Goal: Information Seeking & Learning: Learn about a topic

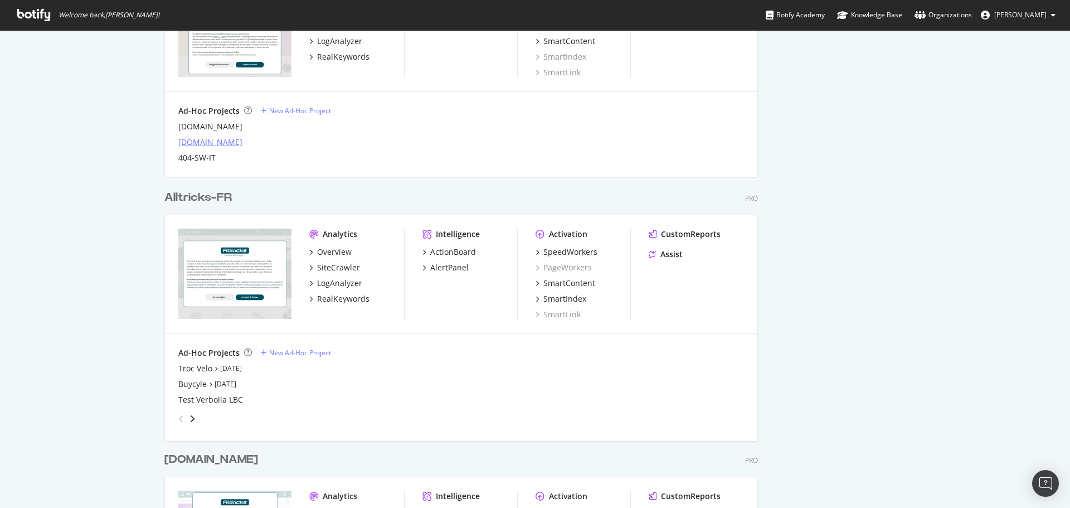
scroll to position [691, 0]
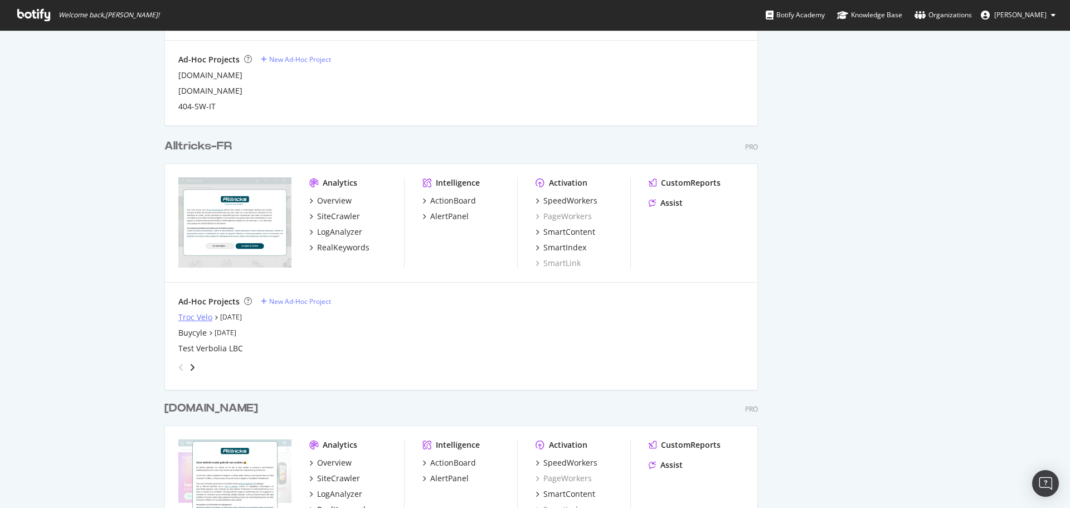
click at [189, 316] on div "Troc Velo" at bounding box center [195, 317] width 34 height 11
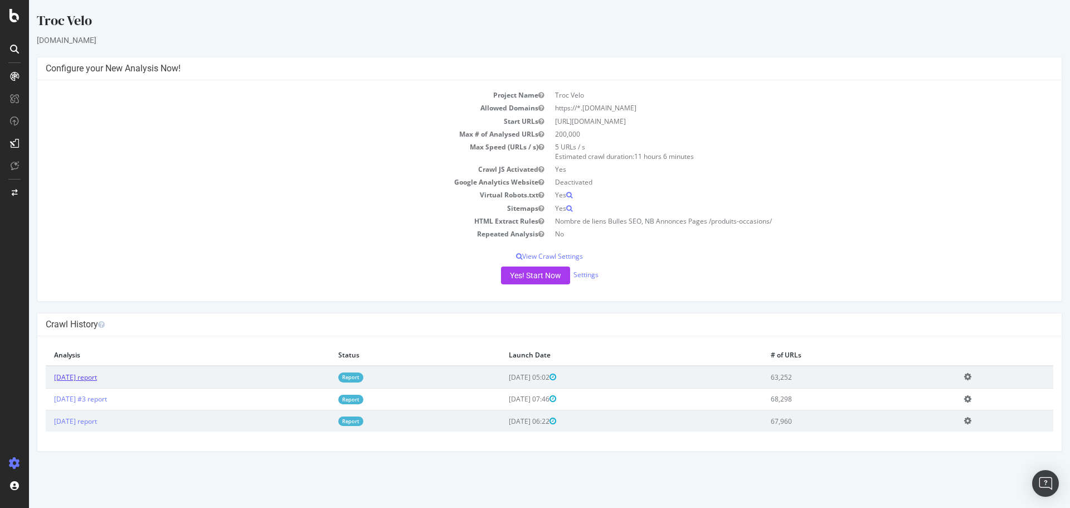
click at [97, 378] on link "[DATE] report" at bounding box center [75, 376] width 43 height 9
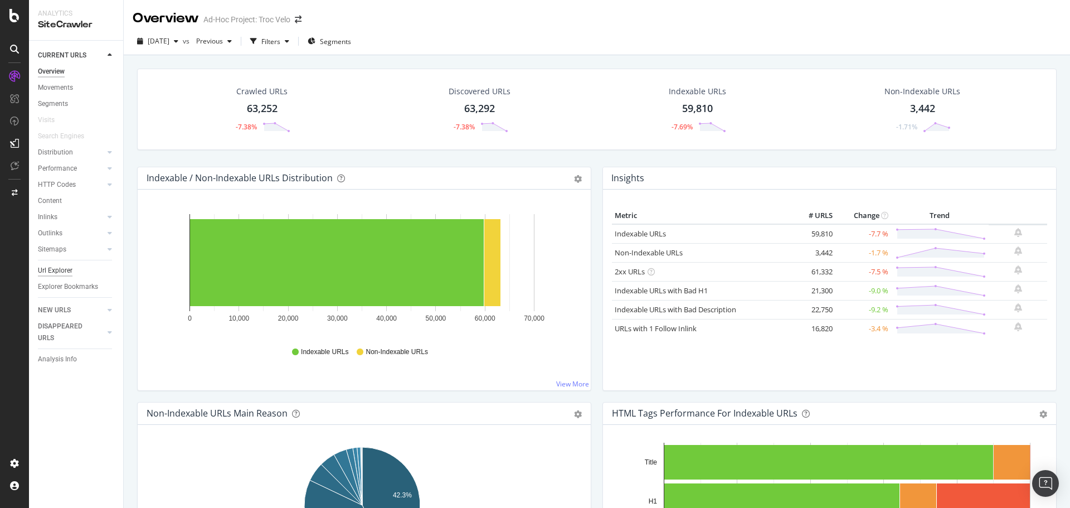
click at [62, 266] on div "Url Explorer" at bounding box center [55, 271] width 35 height 12
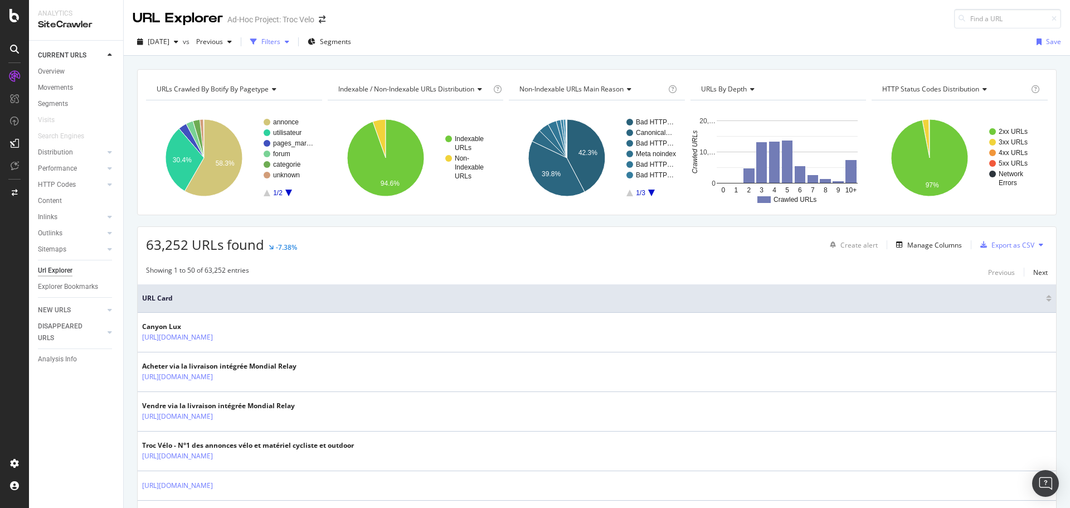
click at [280, 41] on div "Filters" at bounding box center [270, 41] width 19 height 9
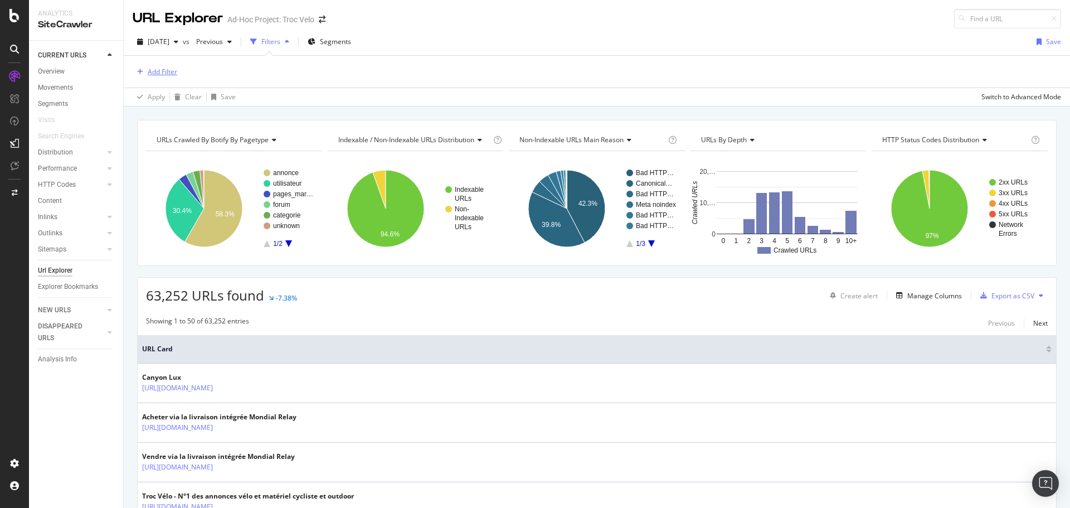
click at [175, 67] on div "Add Filter" at bounding box center [163, 71] width 30 height 9
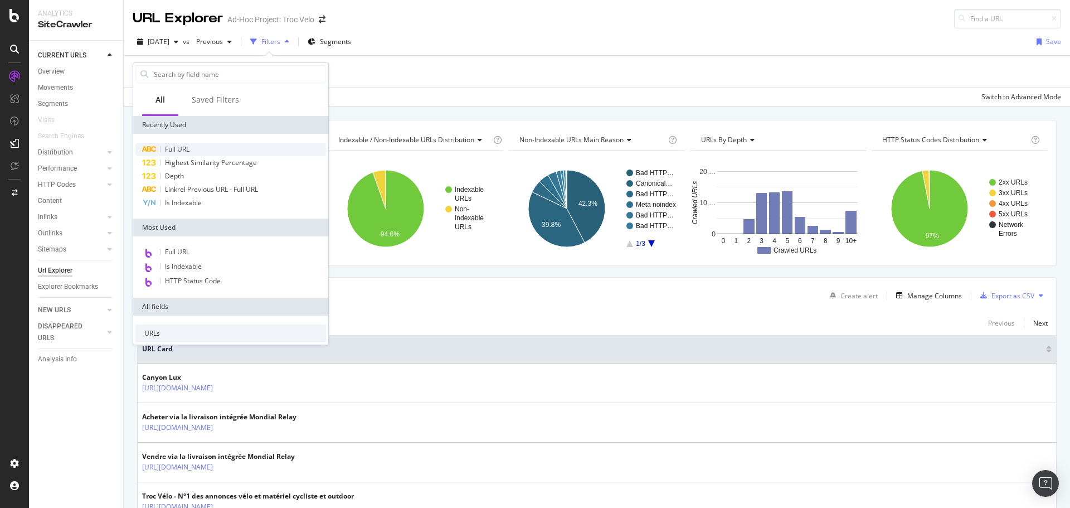
click at [171, 144] on span "Full URL" at bounding box center [177, 148] width 25 height 9
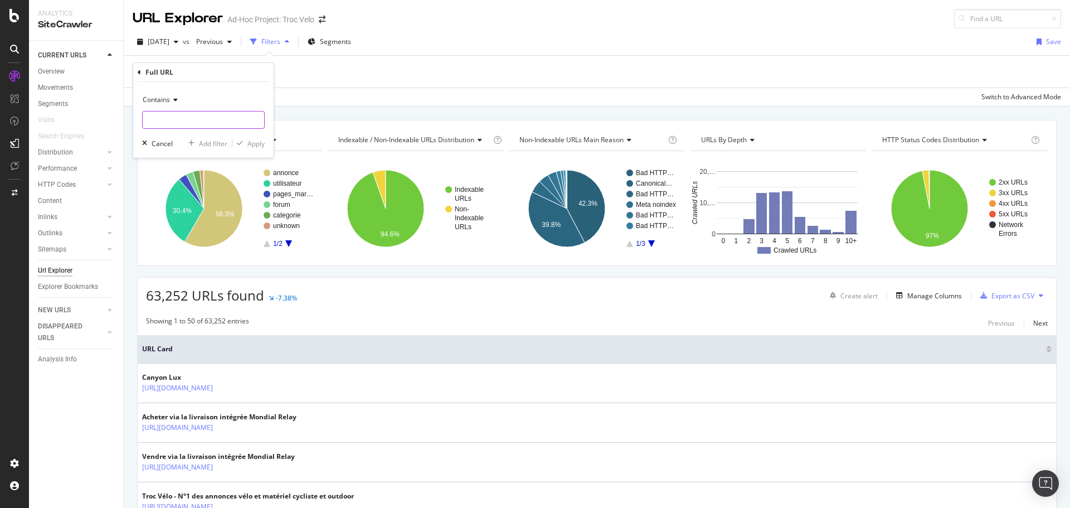
click at [174, 115] on input "text" at bounding box center [203, 120] width 121 height 18
type input "/"
type input "/produits-occasions/"
click at [246, 143] on div "button" at bounding box center [239, 143] width 15 height 7
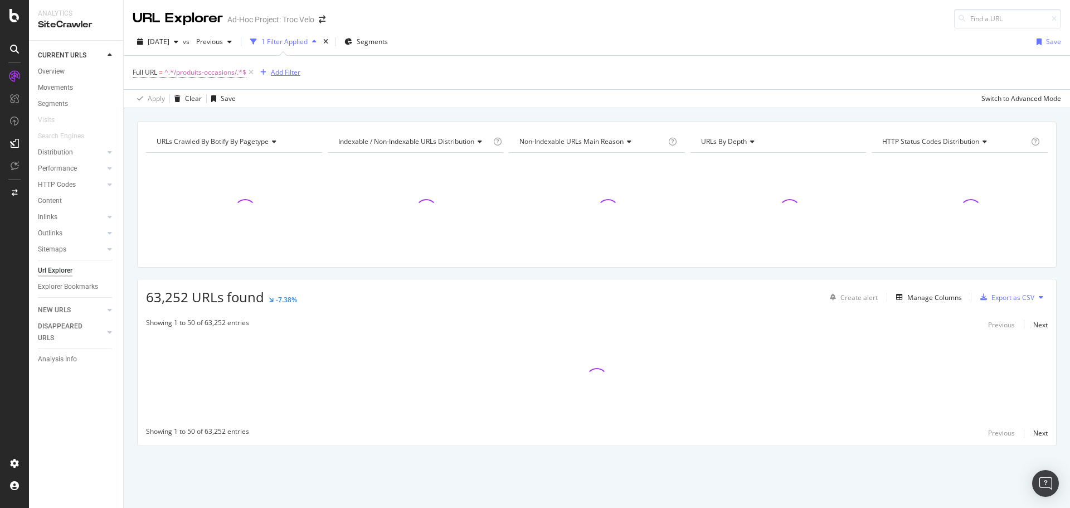
click at [278, 74] on div "Add Filter" at bounding box center [286, 71] width 30 height 9
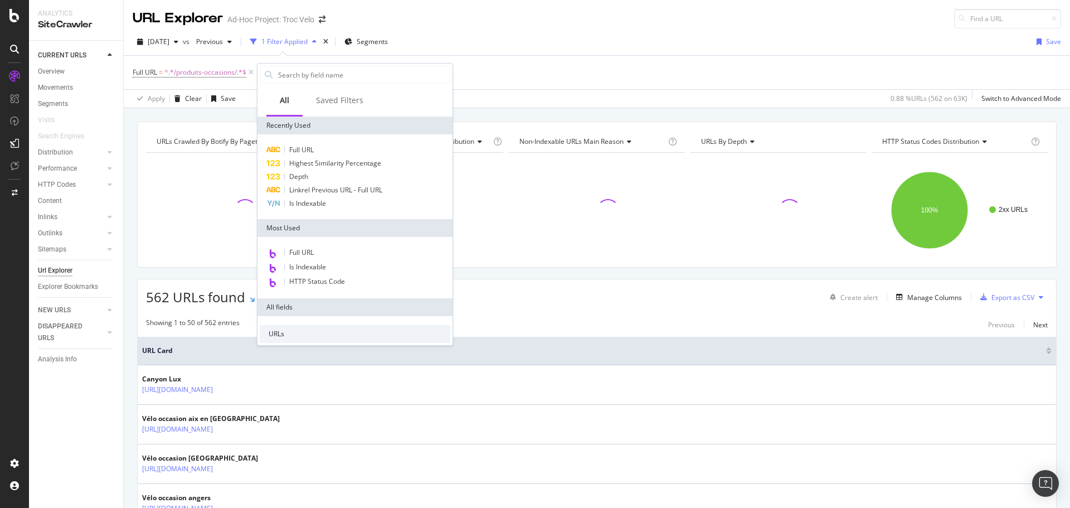
click at [492, 64] on div "Full URL = ^.*/produits-occasions/.*$ Add Filter" at bounding box center [597, 72] width 928 height 33
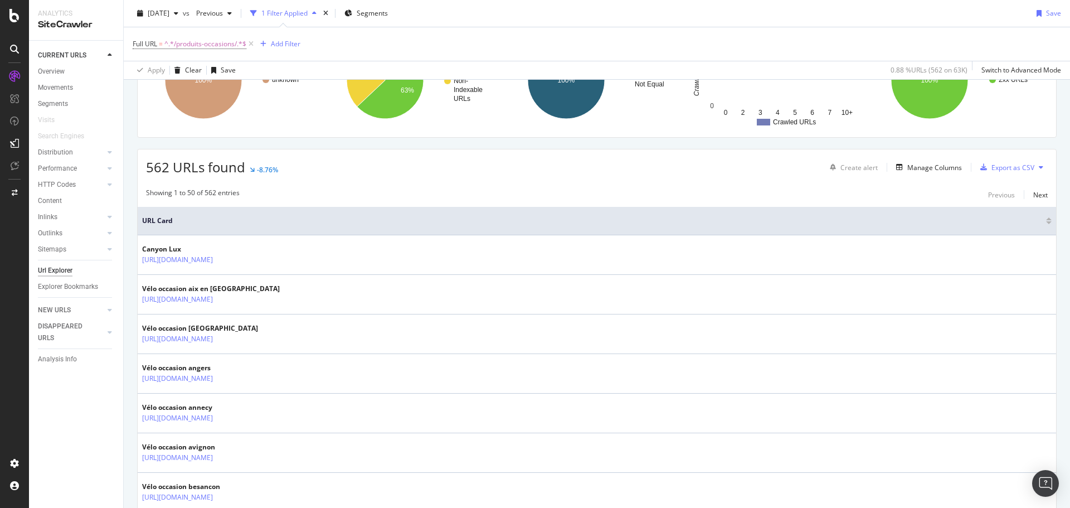
scroll to position [147, 0]
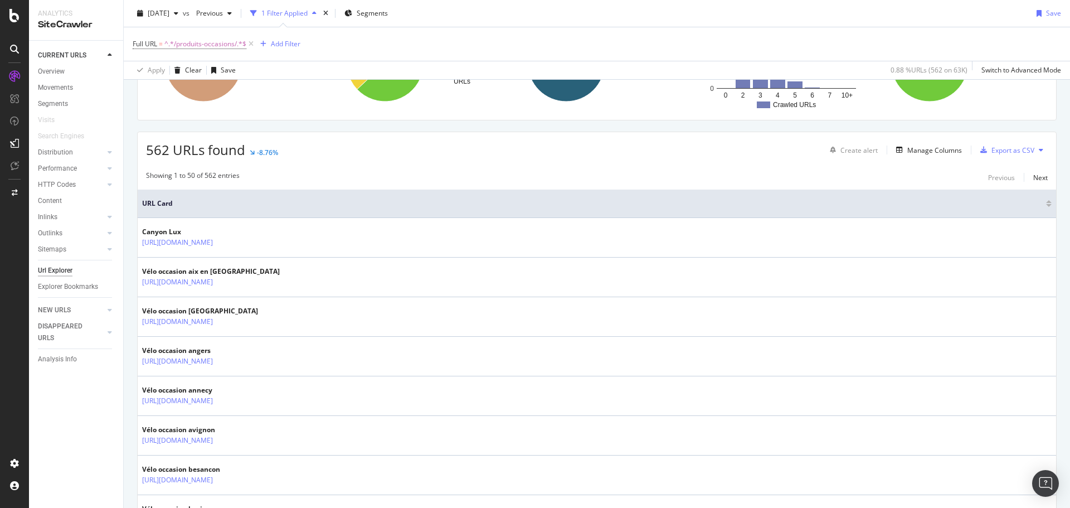
click at [925, 142] on div "Create alert Manage Columns Export as CSV" at bounding box center [936, 149] width 222 height 19
click at [924, 149] on div "Manage Columns" at bounding box center [934, 149] width 55 height 9
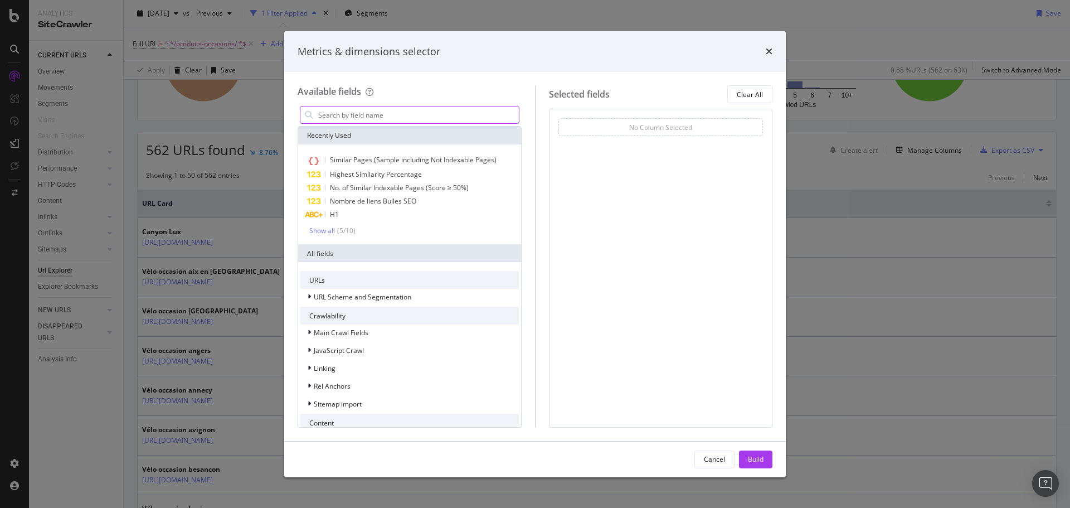
click at [448, 111] on input "modal" at bounding box center [418, 114] width 202 height 17
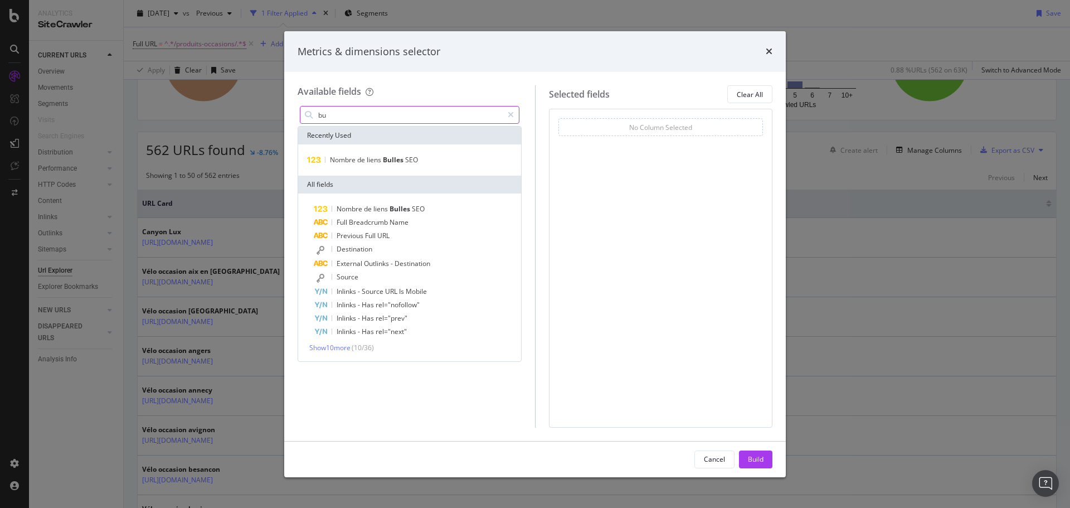
type input "b"
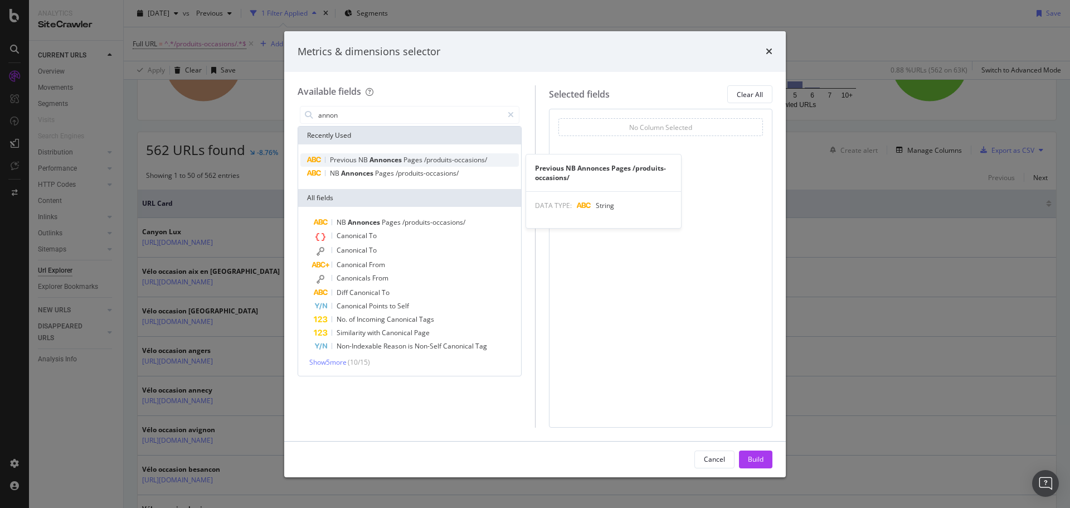
type input "annon"
click at [420, 160] on span "Pages" at bounding box center [413, 159] width 21 height 9
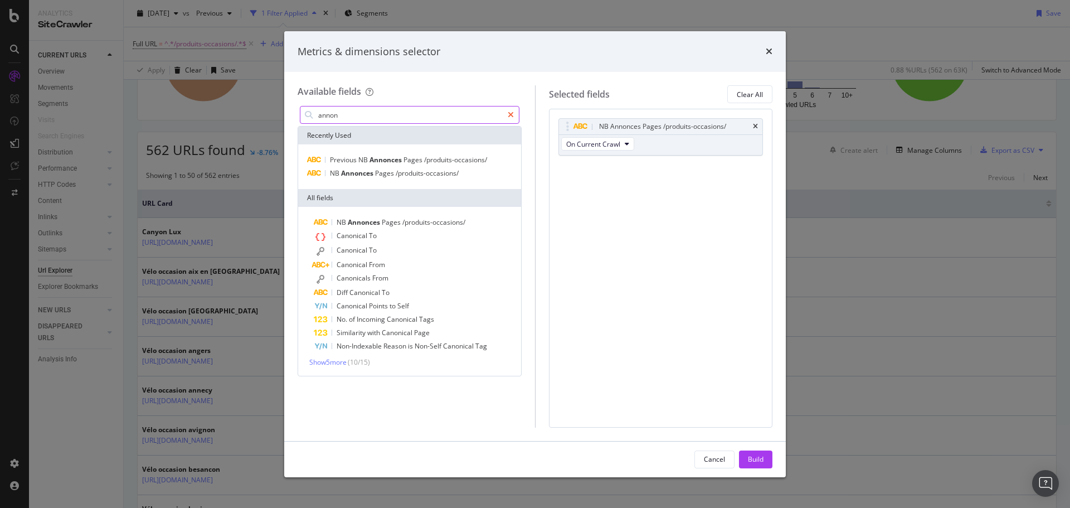
click at [510, 111] on icon "modal" at bounding box center [511, 115] width 6 height 8
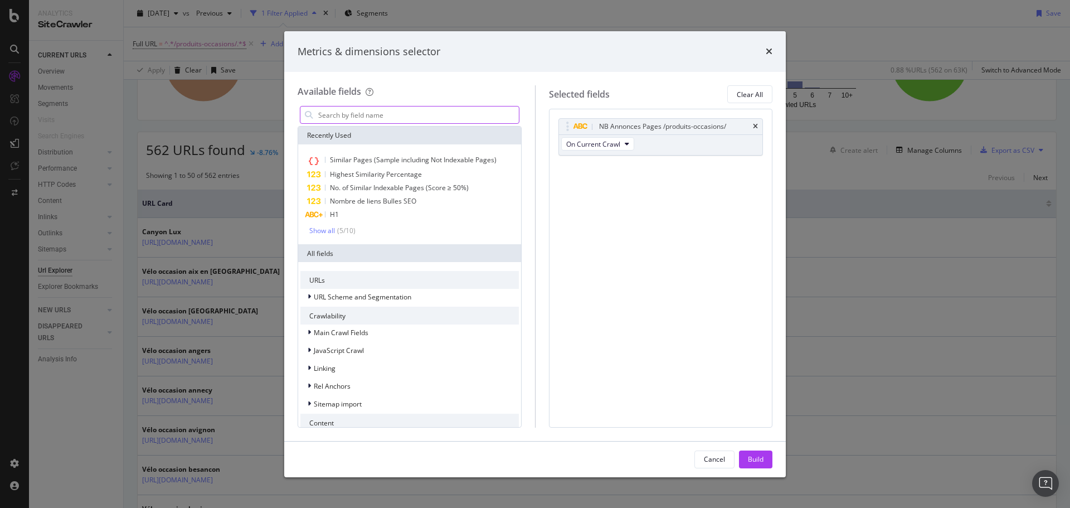
click at [468, 116] on input "modal" at bounding box center [418, 114] width 202 height 17
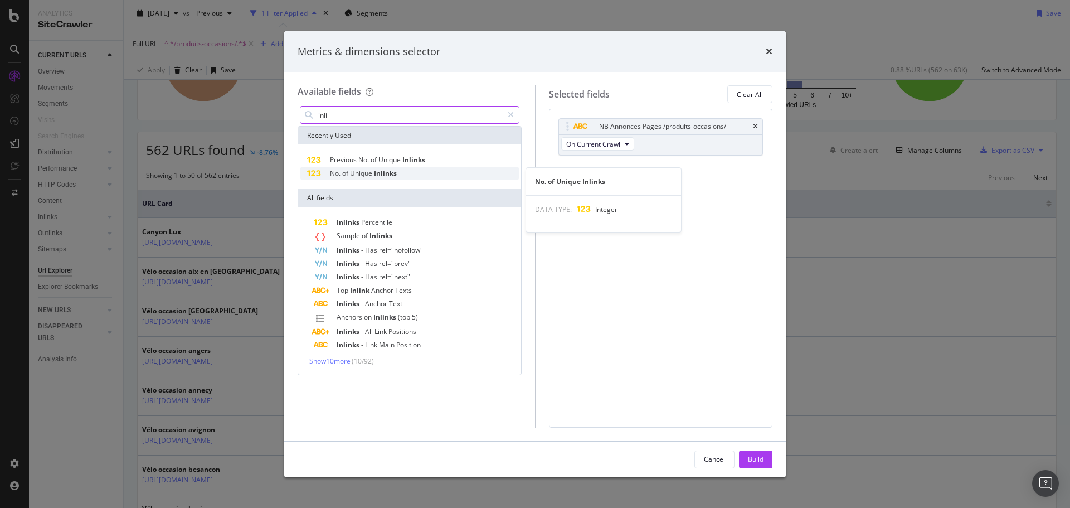
type input "inli"
click at [387, 171] on span "Inlinks" at bounding box center [385, 172] width 23 height 9
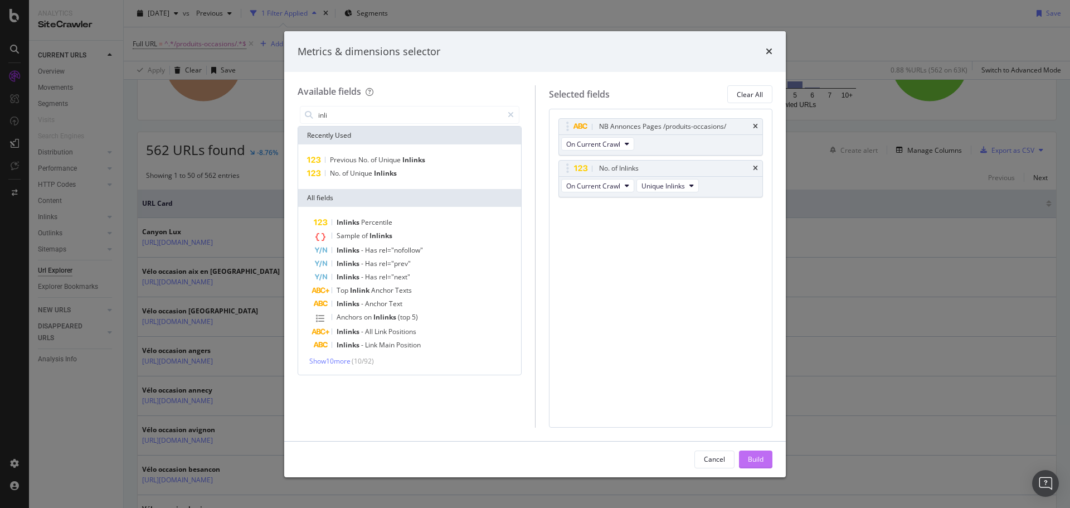
click at [745, 465] on button "Build" at bounding box center [755, 459] width 33 height 18
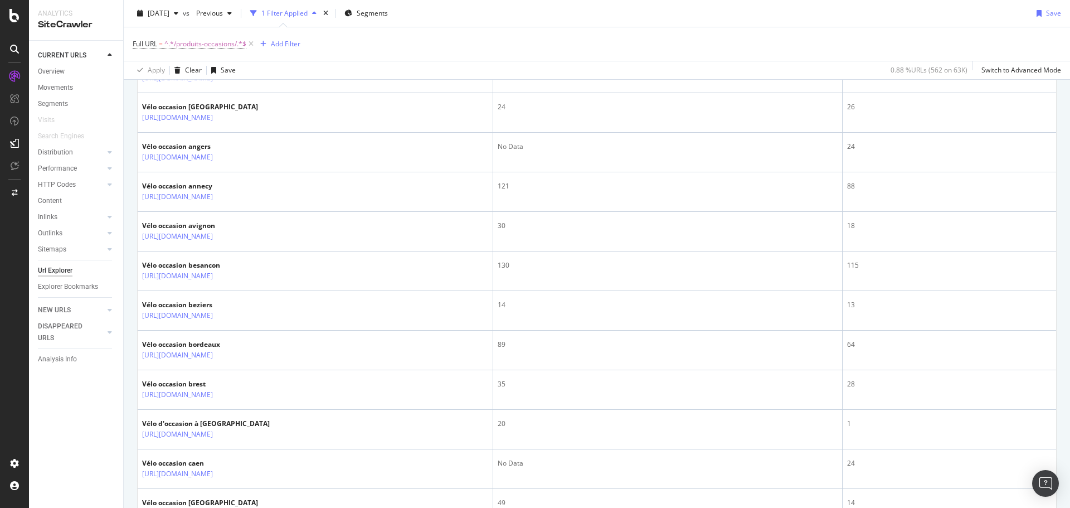
scroll to position [353, 0]
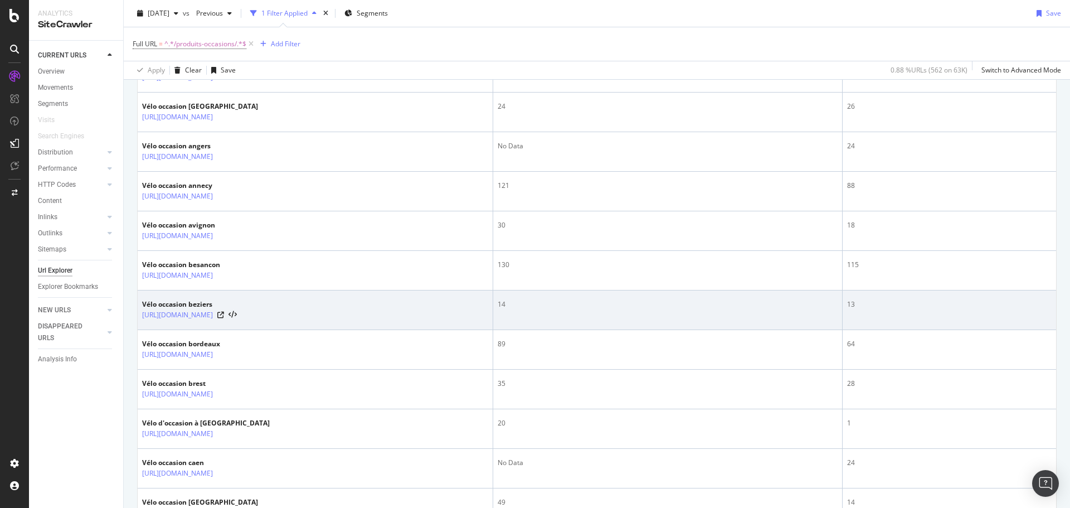
click at [892, 304] on div "13" at bounding box center [949, 304] width 205 height 10
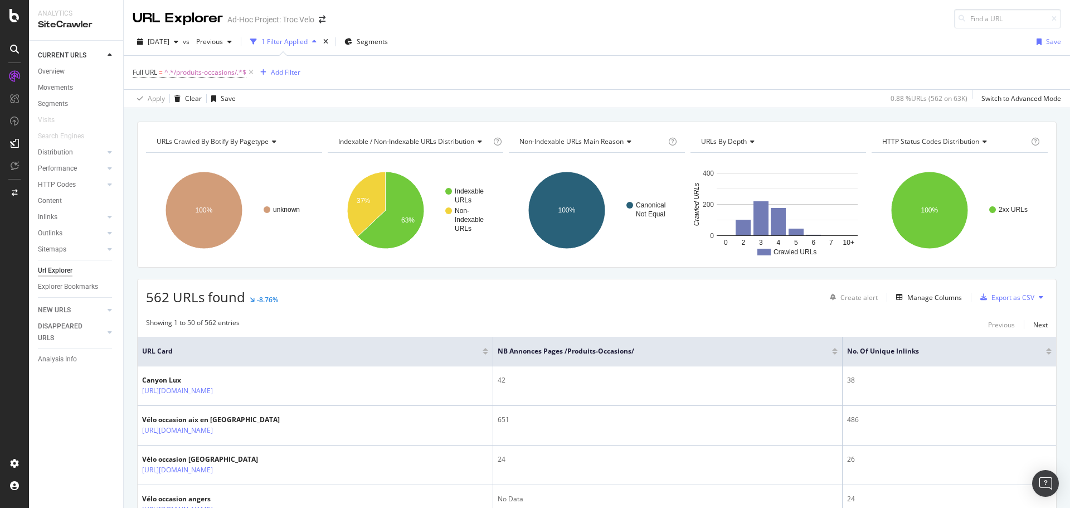
scroll to position [168, 0]
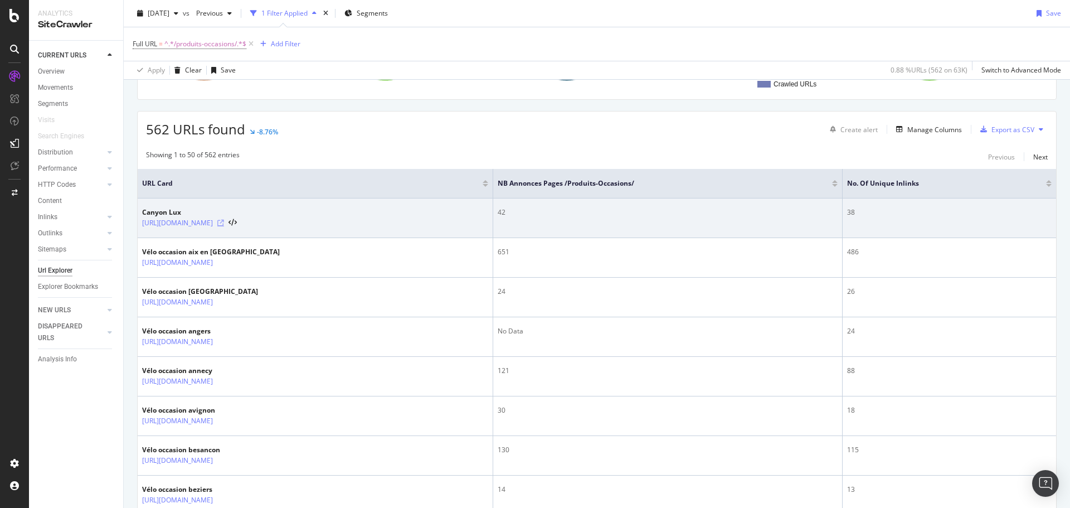
click at [224, 221] on icon at bounding box center [220, 223] width 7 height 7
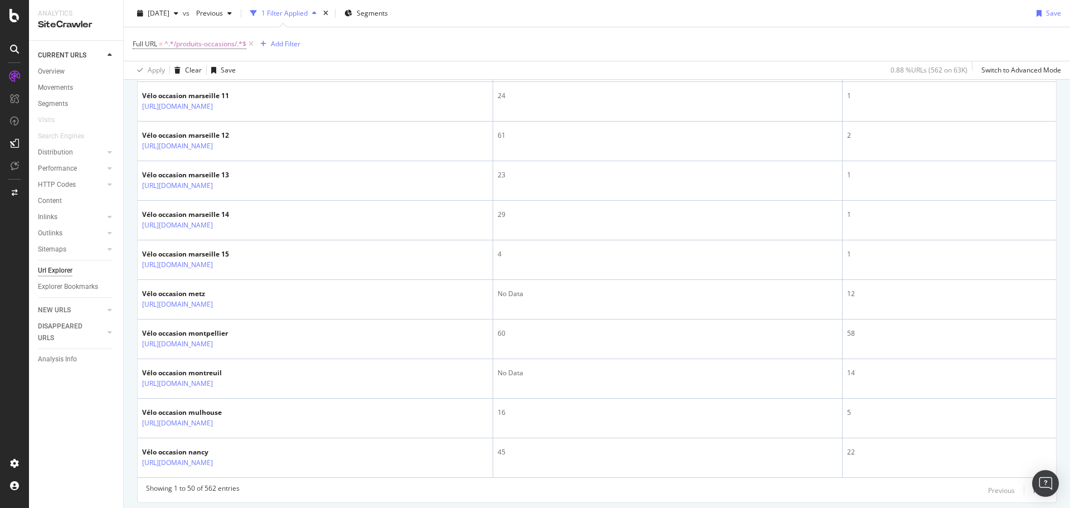
scroll to position [1901, 0]
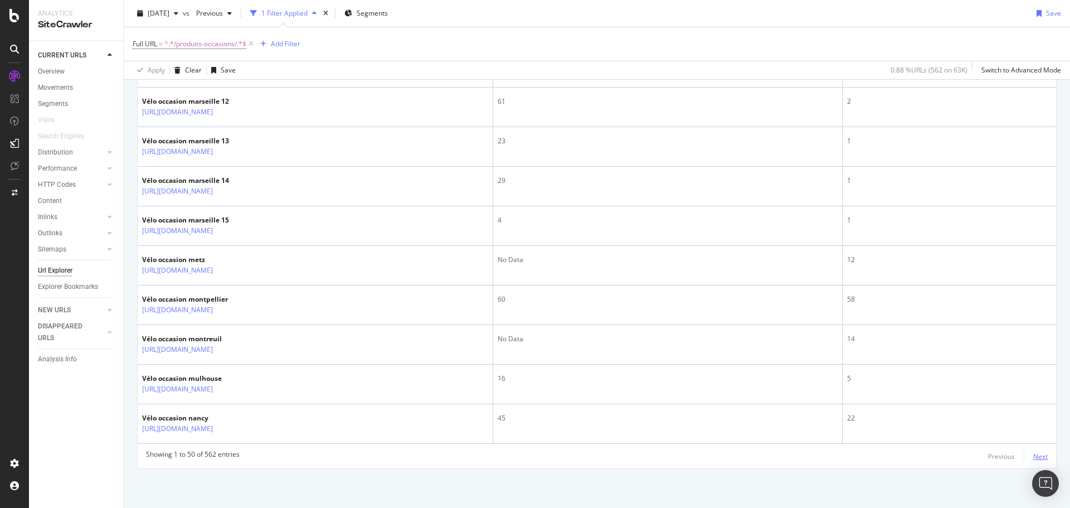
click at [1038, 459] on div "Next" at bounding box center [1040, 455] width 14 height 9
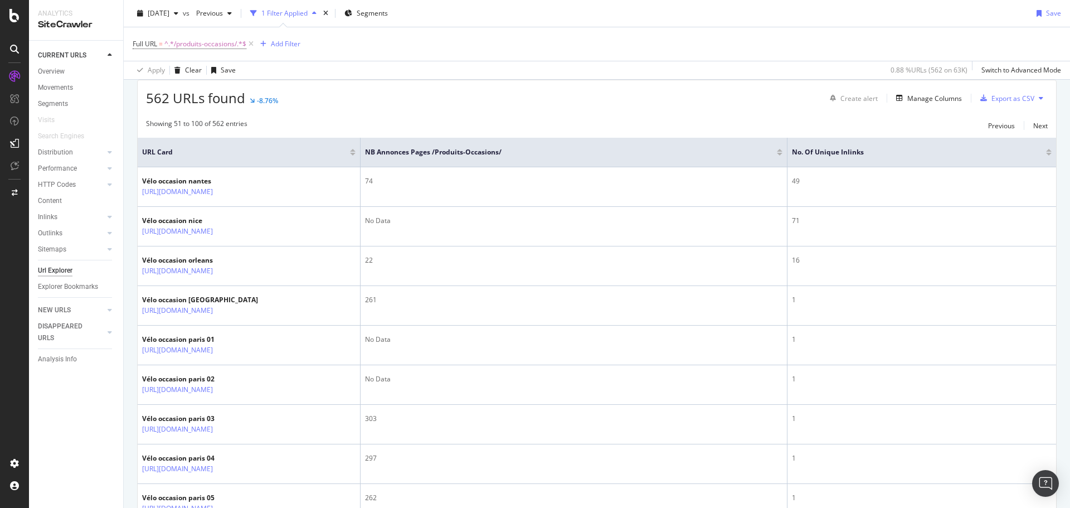
scroll to position [205, 0]
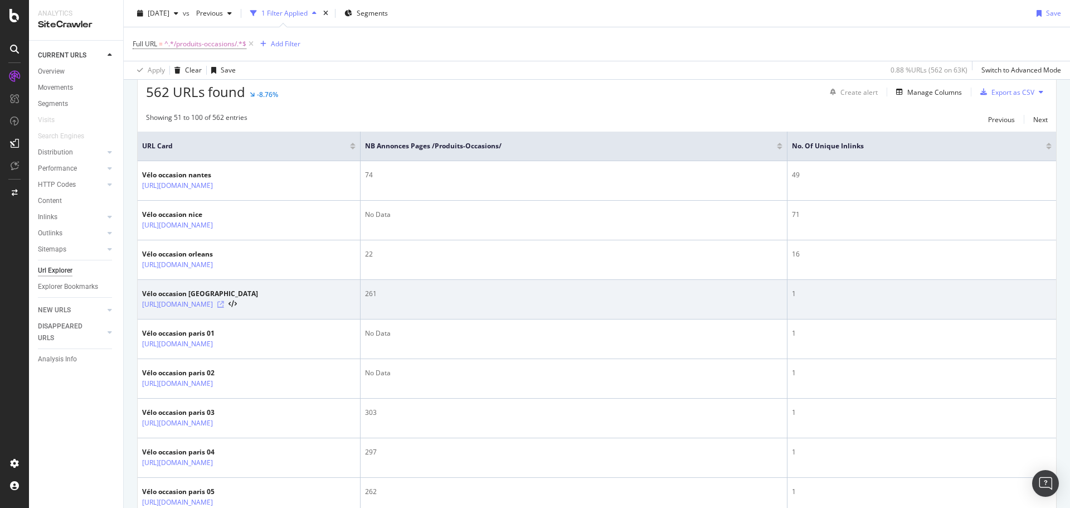
click at [224, 308] on icon at bounding box center [220, 304] width 7 height 7
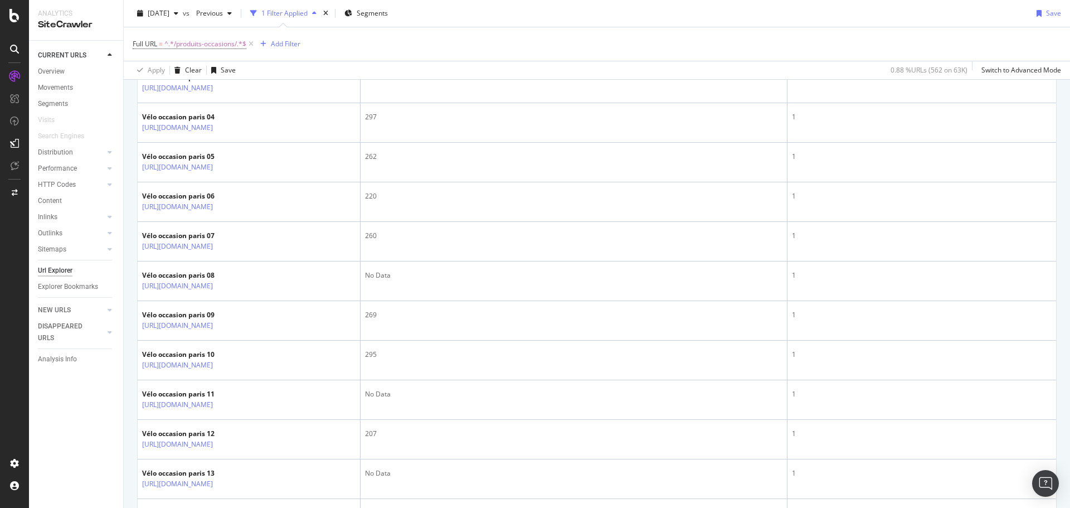
scroll to position [0, 0]
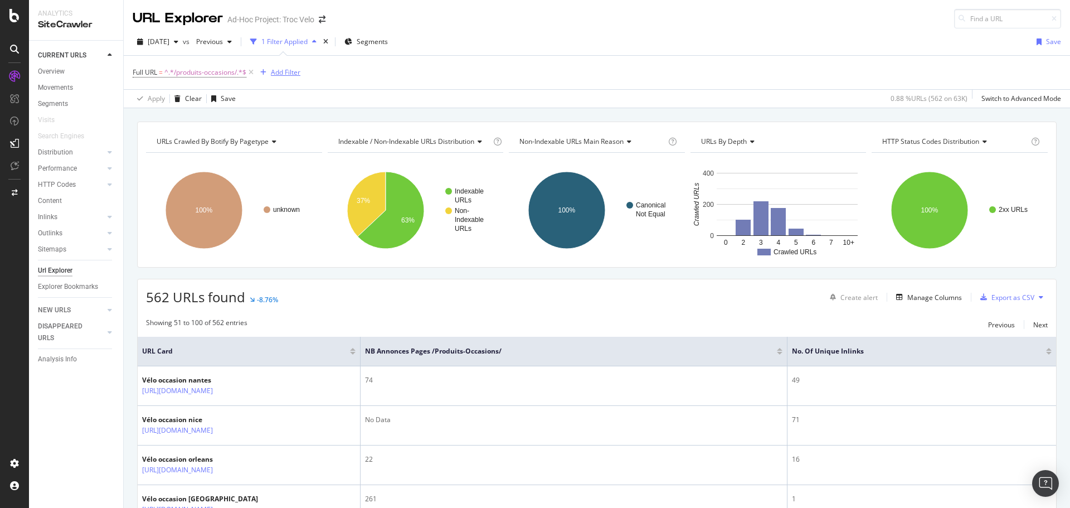
click at [276, 66] on div "Add Filter" at bounding box center [278, 72] width 45 height 12
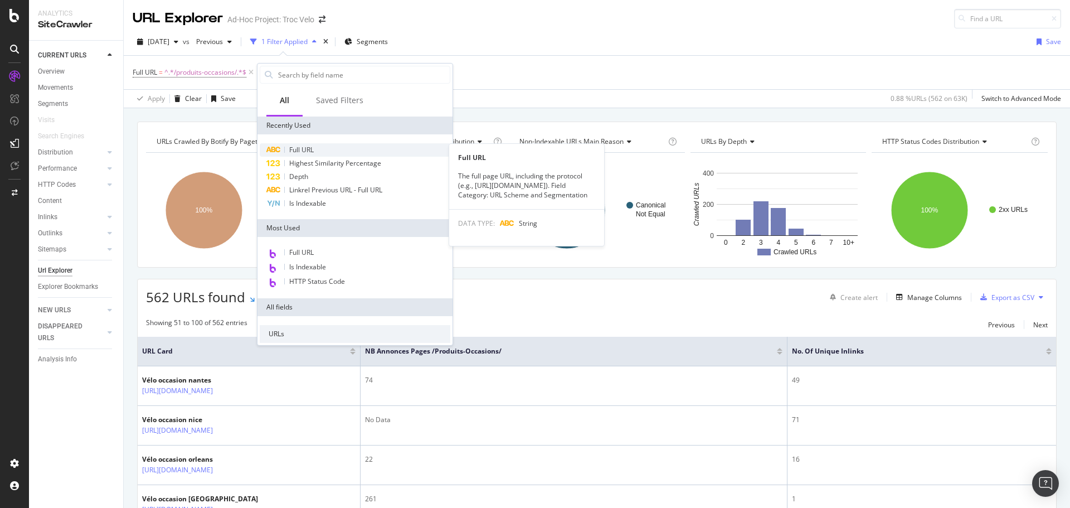
click at [304, 146] on span "Full URL" at bounding box center [301, 149] width 25 height 9
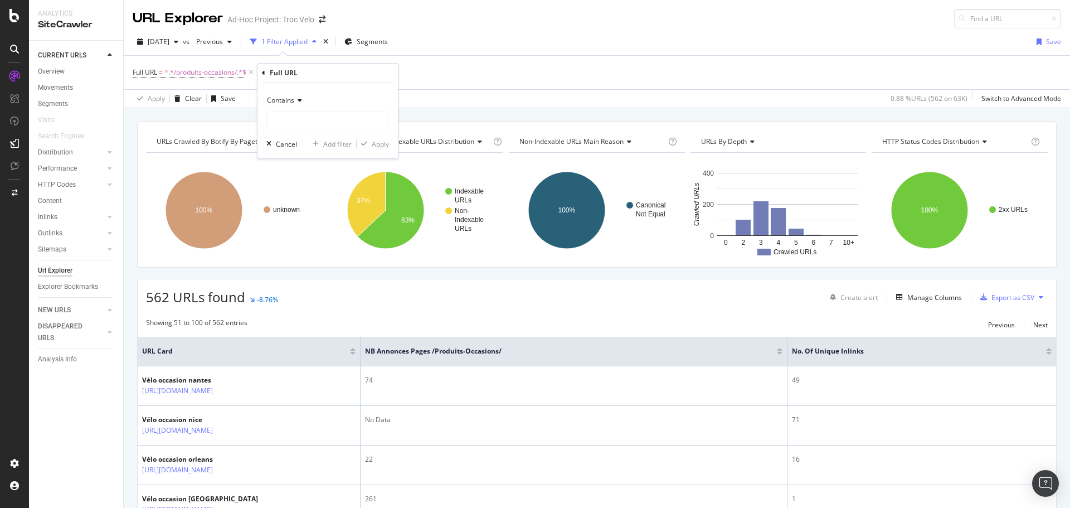
click at [295, 110] on div "Contains" at bounding box center [327, 110] width 123 height 38
click at [293, 117] on input "text" at bounding box center [327, 120] width 121 height 18
type input "tcr"
click at [369, 143] on div "button" at bounding box center [364, 143] width 15 height 7
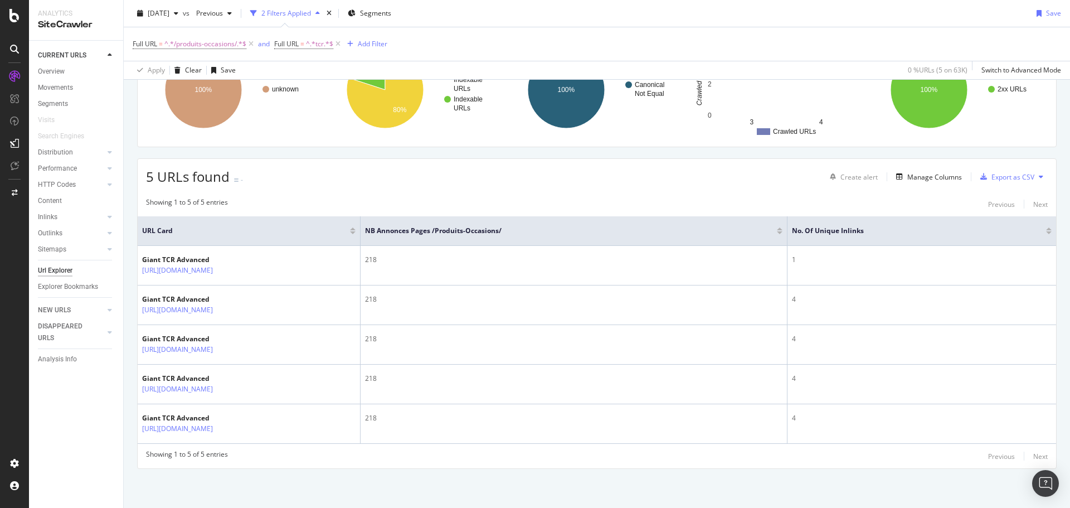
scroll to position [176, 0]
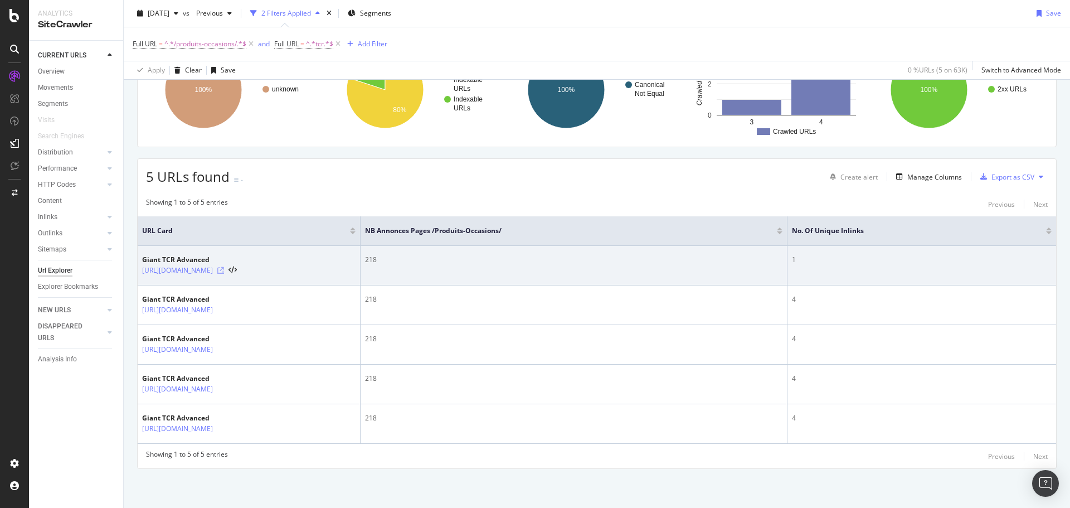
click at [224, 267] on icon at bounding box center [220, 270] width 7 height 7
